Goal: Transaction & Acquisition: Purchase product/service

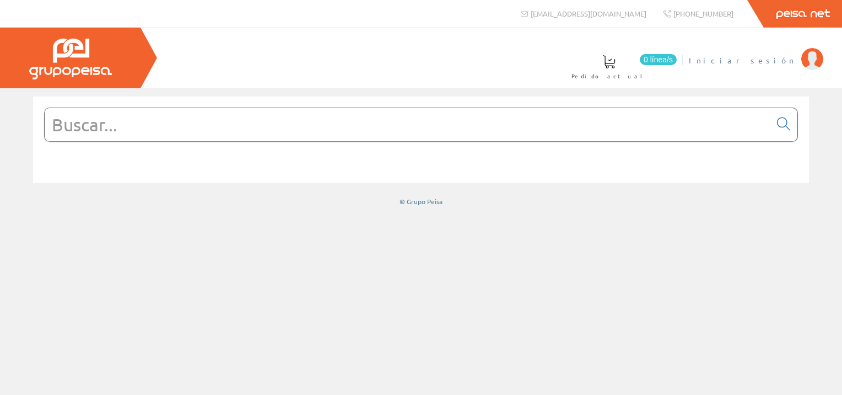
click at [780, 57] on span "Iniciar sesión" at bounding box center [742, 60] width 107 height 11
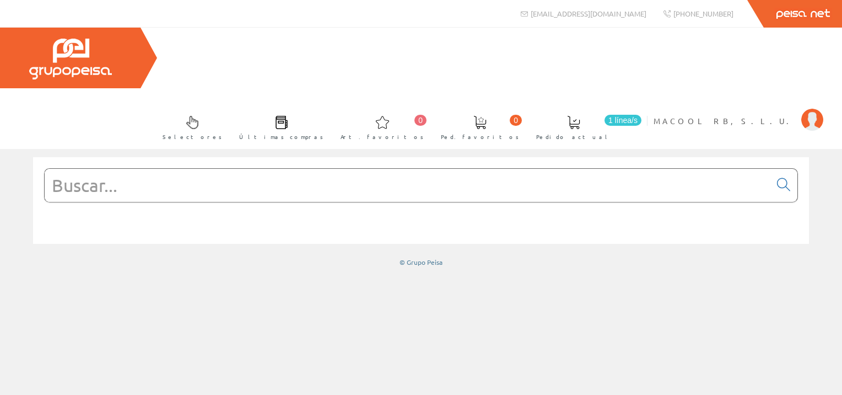
click at [212, 169] on input "text" at bounding box center [408, 185] width 726 height 33
type input "t"
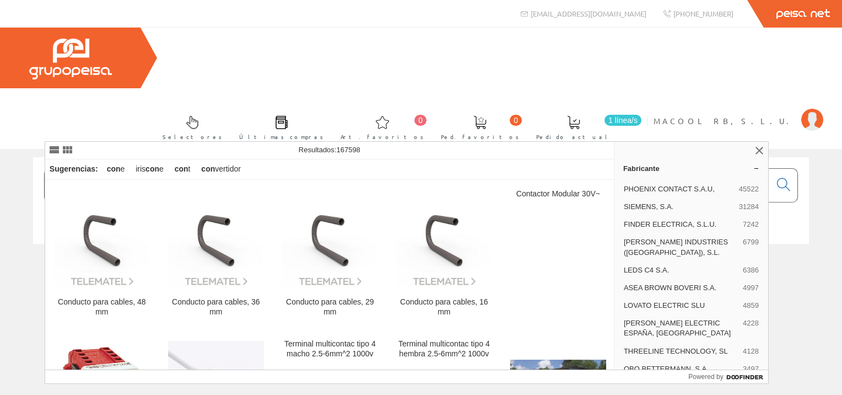
type input "c"
type input "s"
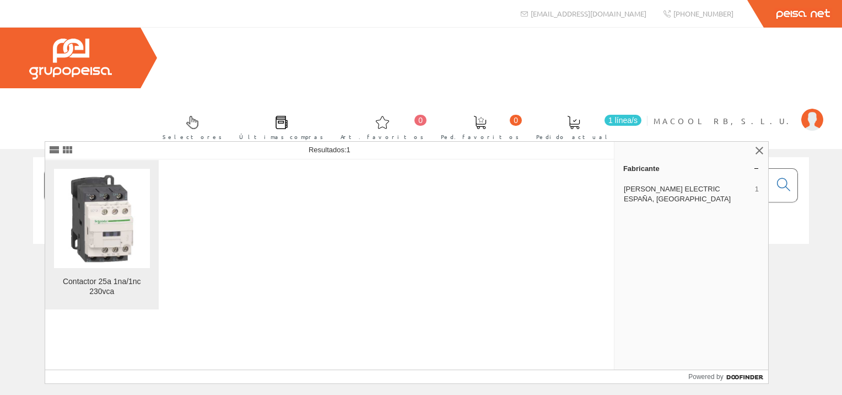
type input "tesy3289"
click at [117, 217] on img at bounding box center [102, 218] width 96 height 96
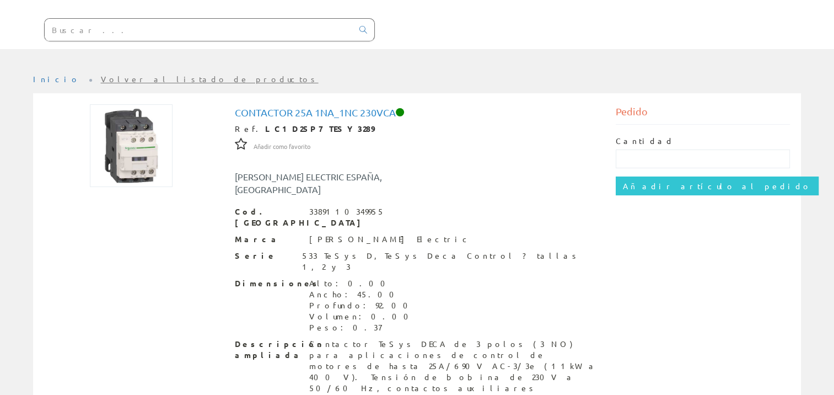
scroll to position [161, 0]
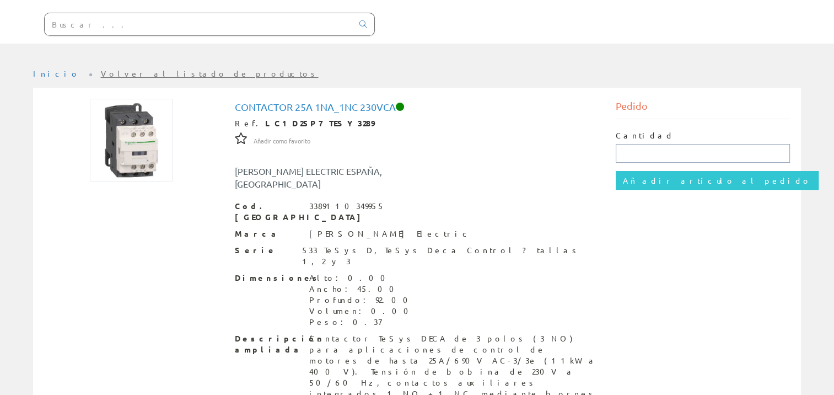
click at [638, 144] on input "text" at bounding box center [703, 153] width 174 height 19
type input "1"
drag, startPoint x: 668, startPoint y: 156, endPoint x: 672, endPoint y: 117, distance: 39.3
click at [668, 156] on div "Contactor 25a 1na_1nc 230vca Ref. LC1D25P7 TESY3289 Añadir como favorito Añadir…" at bounding box center [417, 312] width 763 height 427
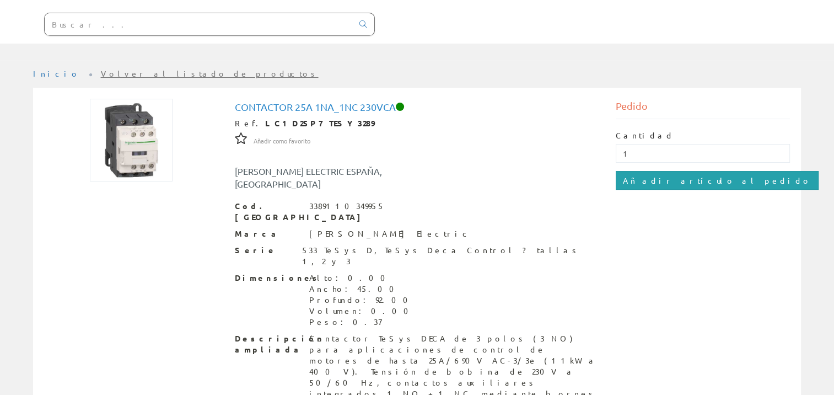
click at [672, 171] on input "Añadir artículo al pedido" at bounding box center [717, 180] width 203 height 19
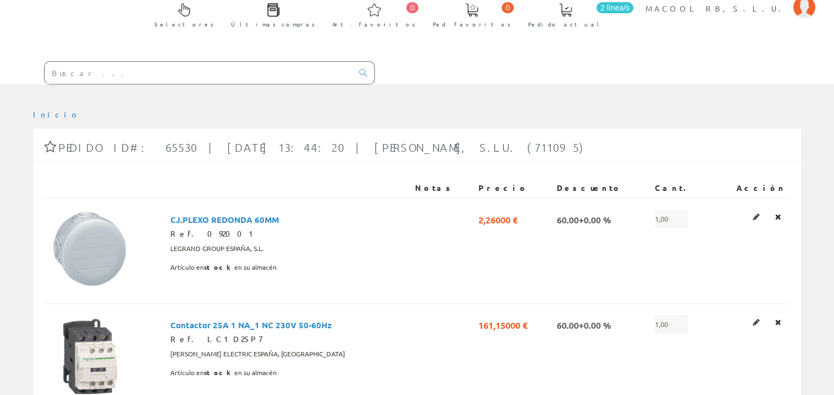
scroll to position [165, 0]
